Goal: Transaction & Acquisition: Purchase product/service

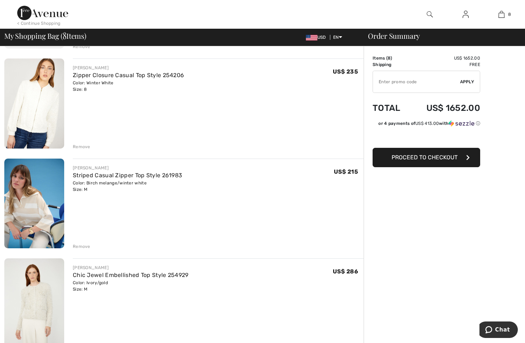
scroll to position [359, 0]
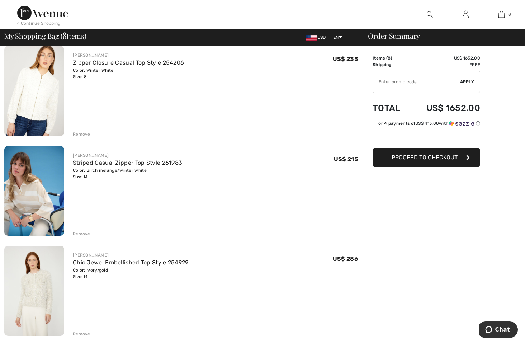
click at [79, 232] on div "Remove" at bounding box center [82, 234] width 18 height 6
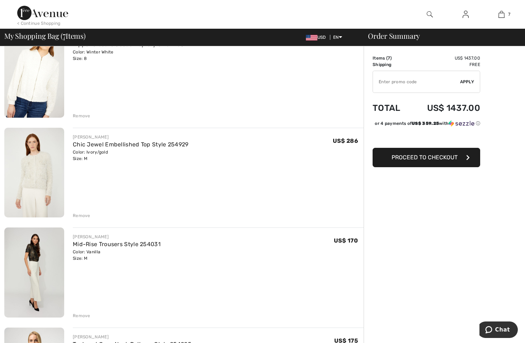
scroll to position [323, 0]
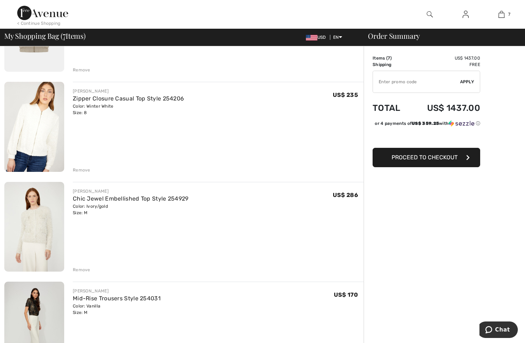
click at [51, 14] on img at bounding box center [42, 13] width 51 height 14
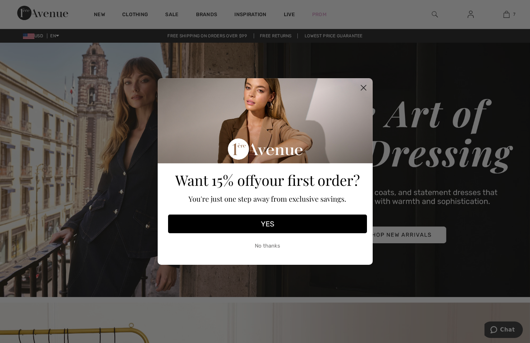
click at [257, 223] on button "YES" at bounding box center [267, 223] width 199 height 19
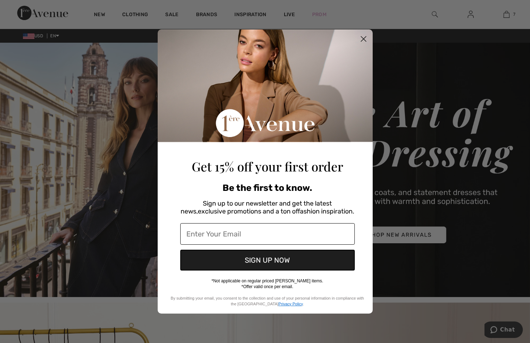
click at [248, 229] on input "Enter Your Email" at bounding box center [267, 234] width 175 height 22
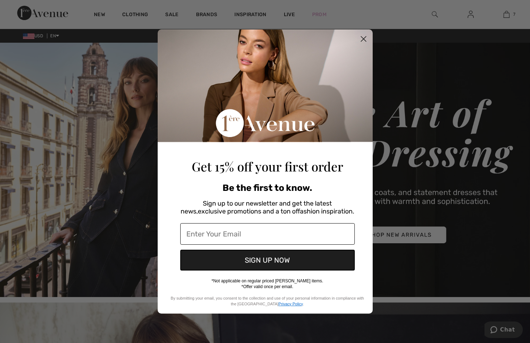
type input "lbuice79@gmail.com"
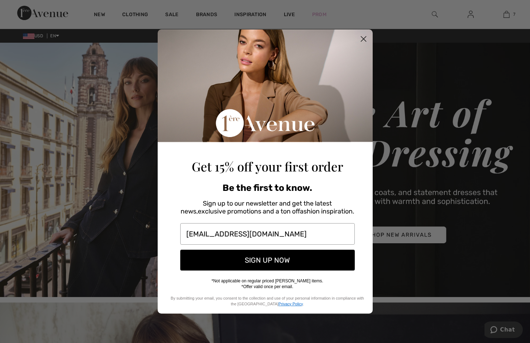
click at [266, 260] on button "SIGN UP NOW" at bounding box center [267, 260] width 175 height 21
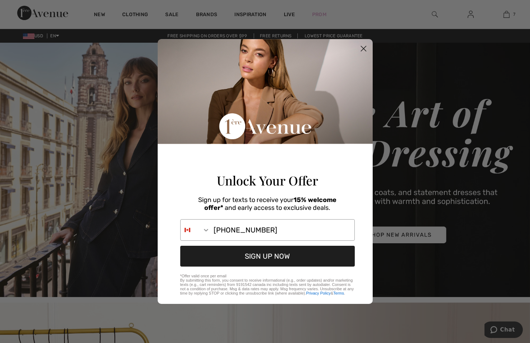
type input "404-405-4142"
click at [271, 260] on button "SIGN UP NOW" at bounding box center [267, 256] width 175 height 21
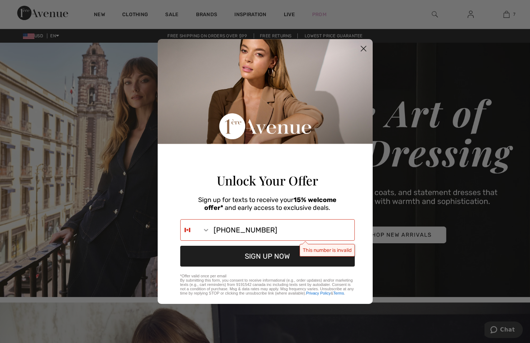
click at [365, 47] on icon "Close dialog" at bounding box center [363, 48] width 5 height 5
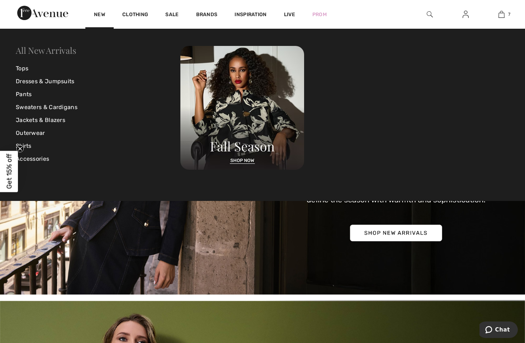
click at [65, 49] on link "All New Arrivals" at bounding box center [46, 49] width 60 height 11
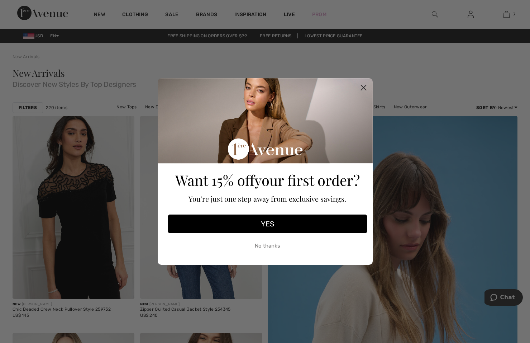
click at [360, 87] on circle "Close dialog" at bounding box center [363, 88] width 12 height 12
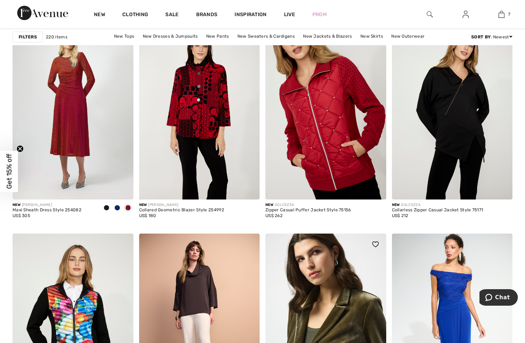
scroll to position [1255, 0]
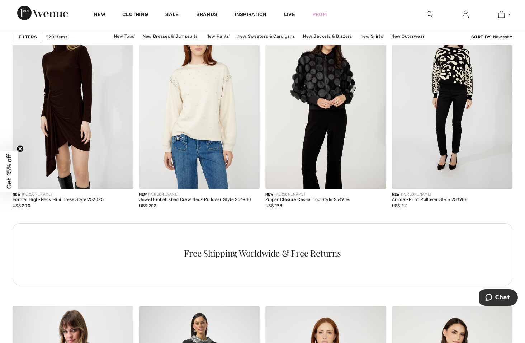
click at [28, 41] on div "Filters" at bounding box center [28, 37] width 30 height 11
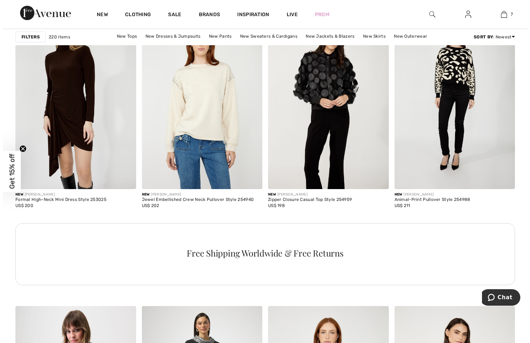
scroll to position [759, 0]
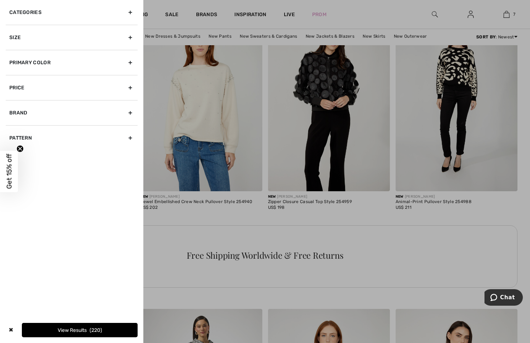
click at [76, 54] on div "Primary Color" at bounding box center [72, 62] width 132 height 25
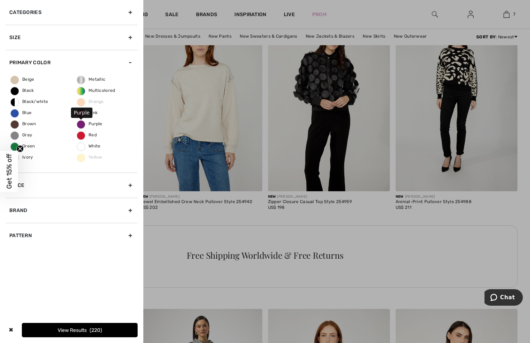
click at [87, 123] on span "Purple" at bounding box center [89, 123] width 25 height 5
click at [0, 0] on input "Purple" at bounding box center [0, 0] width 0 height 0
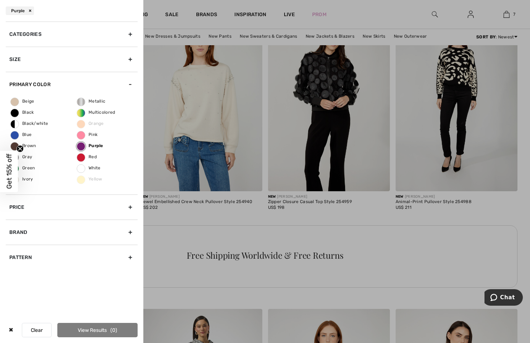
click at [22, 147] on circle "Close teaser" at bounding box center [20, 148] width 7 height 7
click at [31, 178] on span "Ivory" at bounding box center [22, 178] width 23 height 5
click at [0, 0] on input "Ivory" at bounding box center [0, 0] width 0 height 0
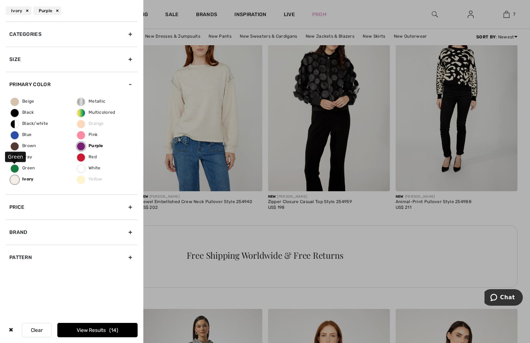
click at [30, 169] on span "Green" at bounding box center [23, 167] width 24 height 5
click at [0, 0] on input "Green" at bounding box center [0, 0] width 0 height 0
click at [29, 100] on span "Beige" at bounding box center [23, 101] width 24 height 5
click at [0, 0] on input "Beige" at bounding box center [0, 0] width 0 height 0
click at [93, 159] on div "Beige Black Black/white Blue Brown Gray Green Ivory Metallic Multicolored Orang…" at bounding box center [72, 146] width 132 height 98
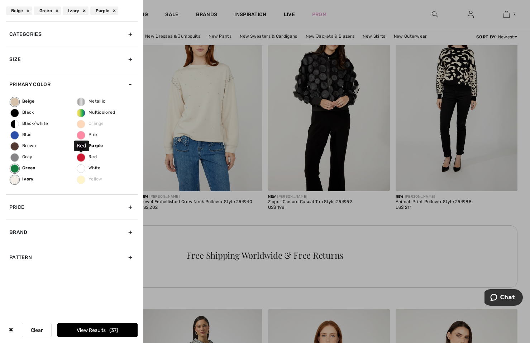
click at [89, 156] on span "Red" at bounding box center [87, 156] width 20 height 5
click at [0, 0] on input "Red" at bounding box center [0, 0] width 0 height 0
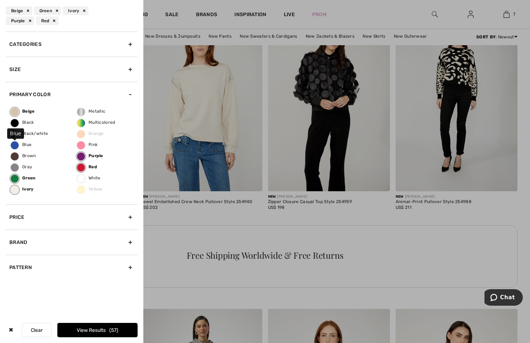
click at [22, 143] on span "Blue" at bounding box center [21, 144] width 21 height 5
click at [0, 0] on input "Blue" at bounding box center [0, 0] width 0 height 0
click at [107, 334] on button "View Results 99" at bounding box center [97, 330] width 80 height 14
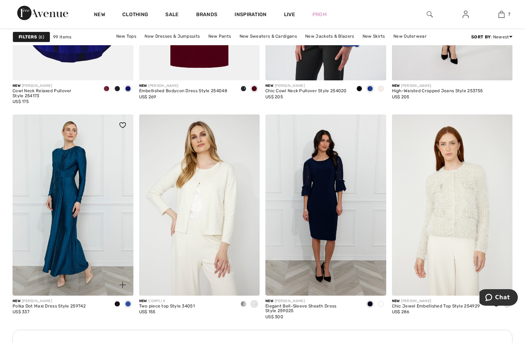
scroll to position [2330, 0]
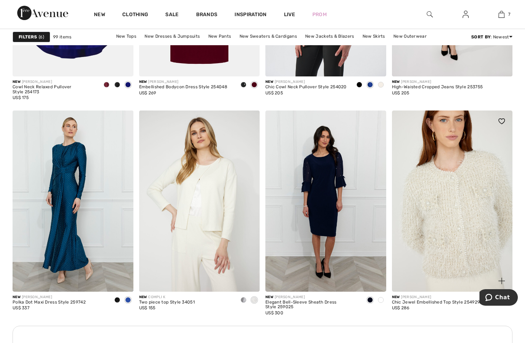
click at [426, 215] on img at bounding box center [452, 200] width 121 height 181
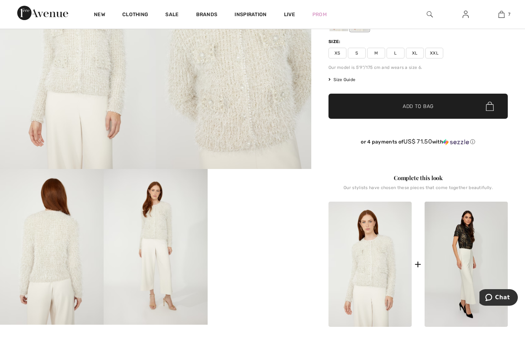
scroll to position [108, 0]
click at [373, 53] on span "M" at bounding box center [376, 52] width 18 height 11
click at [403, 96] on span "✔ Added to Bag Add to Bag" at bounding box center [417, 105] width 179 height 25
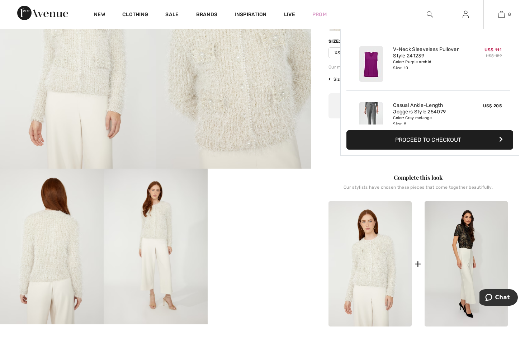
scroll to position [189, 0]
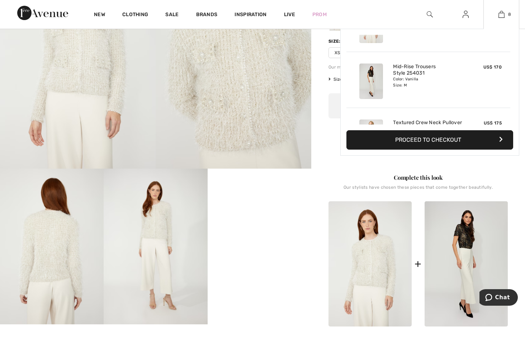
scroll to position [358, 0]
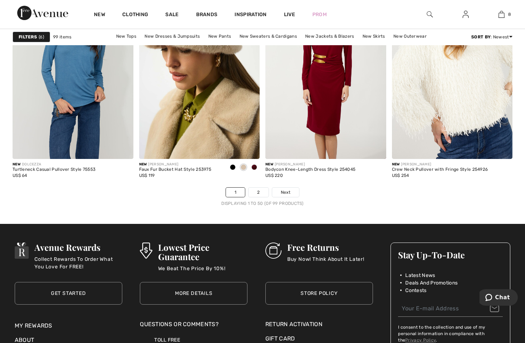
scroll to position [3263, 0]
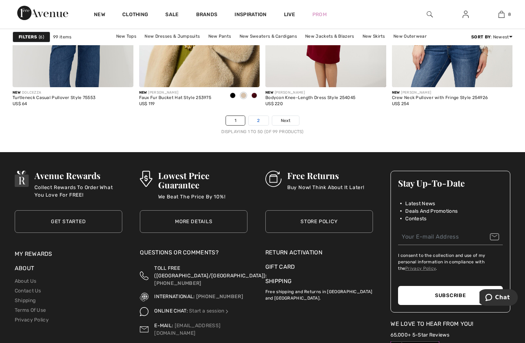
click at [253, 121] on link "2" at bounding box center [258, 120] width 20 height 9
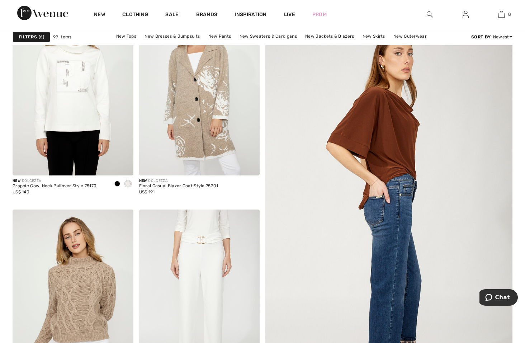
scroll to position [108, 0]
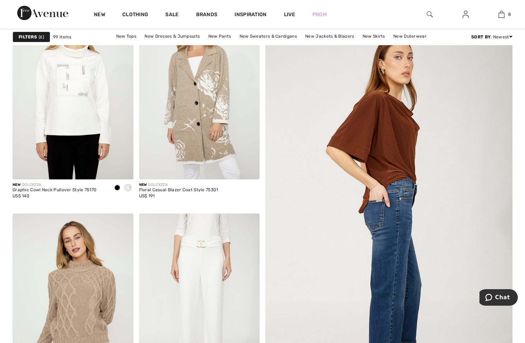
click at [407, 158] on img at bounding box center [389, 220] width 297 height 445
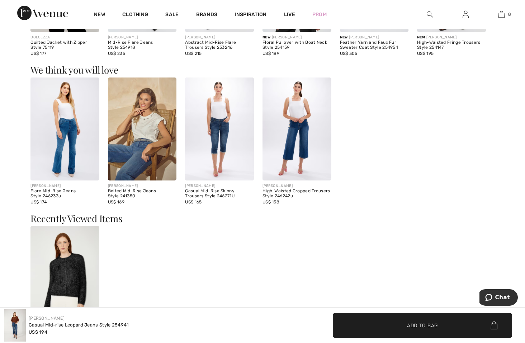
scroll to position [610, 0]
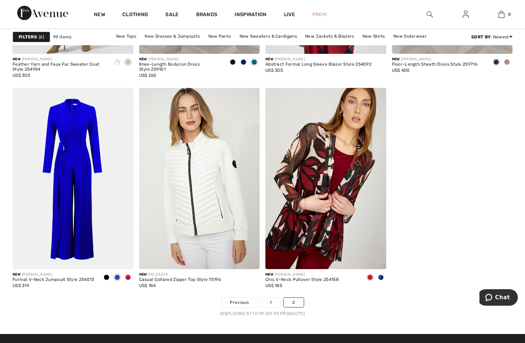
scroll to position [3263, 0]
